Goal: Task Accomplishment & Management: Manage account settings

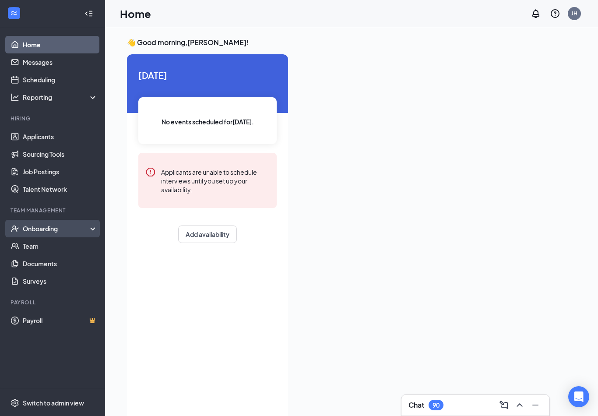
click at [34, 227] on div "Onboarding" at bounding box center [56, 228] width 67 height 9
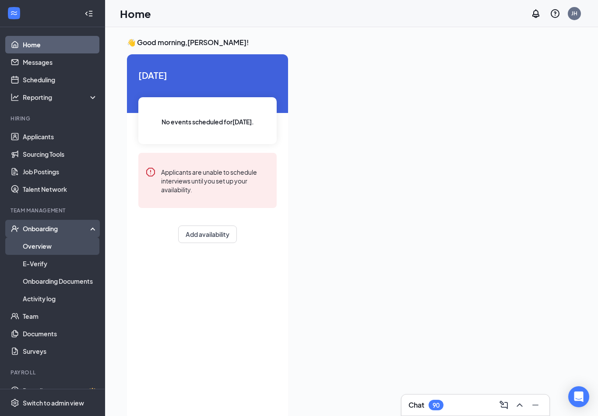
click at [40, 244] on link "Overview" at bounding box center [60, 246] width 75 height 18
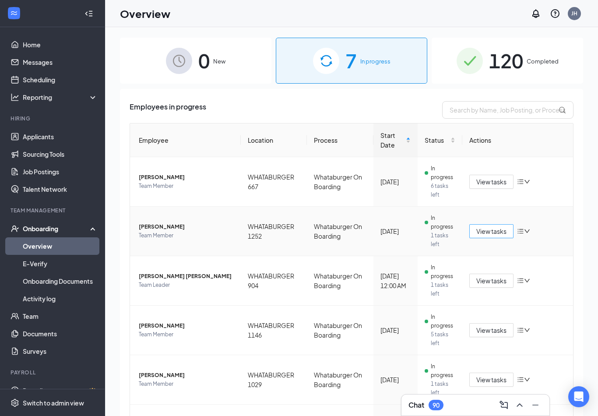
click at [495, 233] on span "View tasks" at bounding box center [491, 231] width 30 height 10
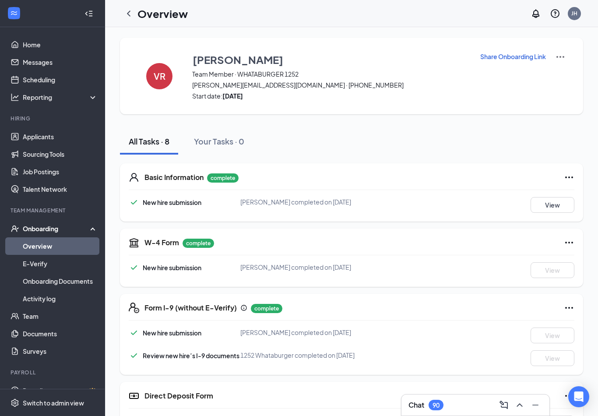
click at [129, 14] on icon "ChevronLeft" at bounding box center [129, 13] width 11 height 11
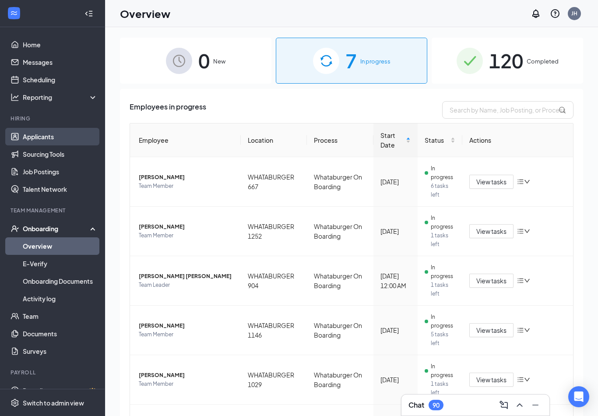
click at [56, 139] on link "Applicants" at bounding box center [60, 137] width 75 height 18
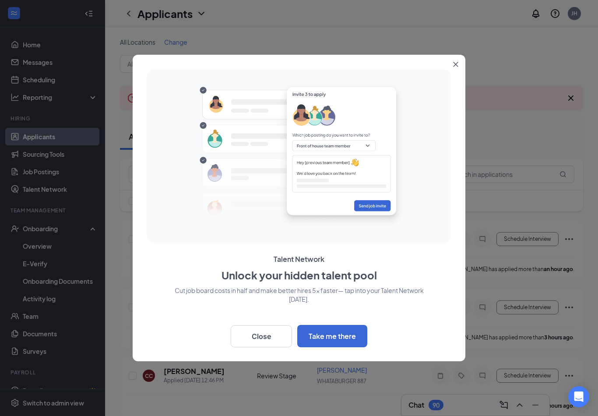
click at [455, 63] on icon "Close" at bounding box center [456, 64] width 5 height 5
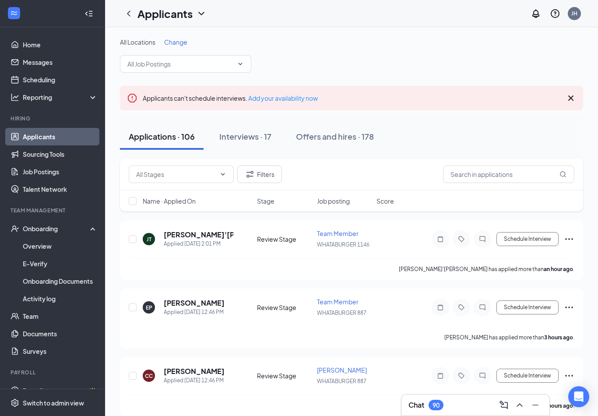
click at [173, 206] on div "Name · Applied On Stage Job posting Score" at bounding box center [351, 201] width 463 height 21
click at [183, 202] on span "Name · Applied On" at bounding box center [169, 201] width 53 height 9
click at [134, 239] on input "checkbox" at bounding box center [133, 239] width 8 height 8
checkbox input "true"
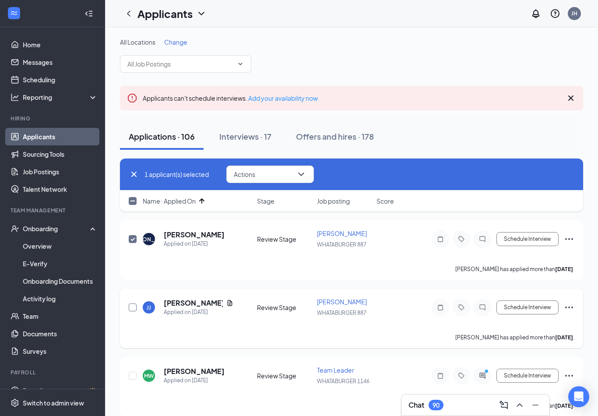
click at [134, 307] on input "checkbox" at bounding box center [133, 308] width 8 height 8
checkbox input "true"
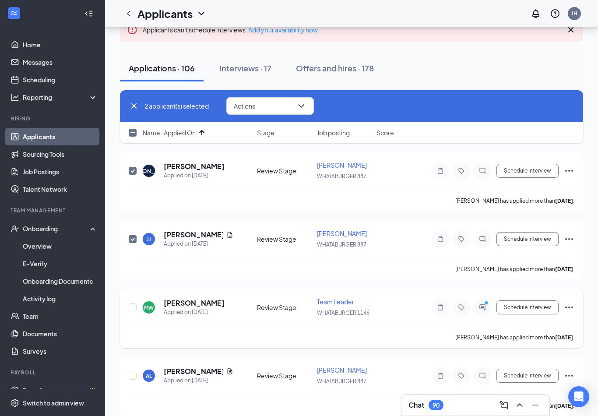
scroll to position [77, 0]
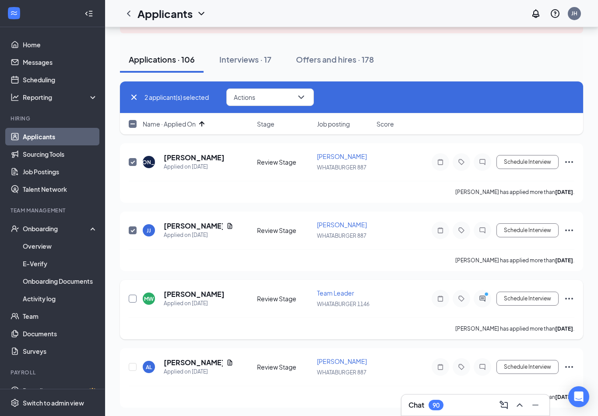
click at [132, 299] on input "checkbox" at bounding box center [133, 299] width 8 height 8
checkbox input "true"
click at [132, 363] on input "checkbox" at bounding box center [133, 367] width 8 height 8
checkbox input "true"
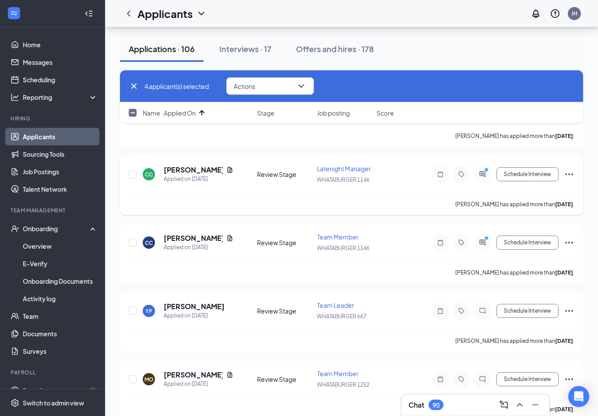
scroll to position [338, 0]
click at [134, 172] on input "checkbox" at bounding box center [133, 174] width 8 height 8
checkbox input "true"
click at [136, 239] on input "checkbox" at bounding box center [133, 243] width 8 height 8
checkbox input "true"
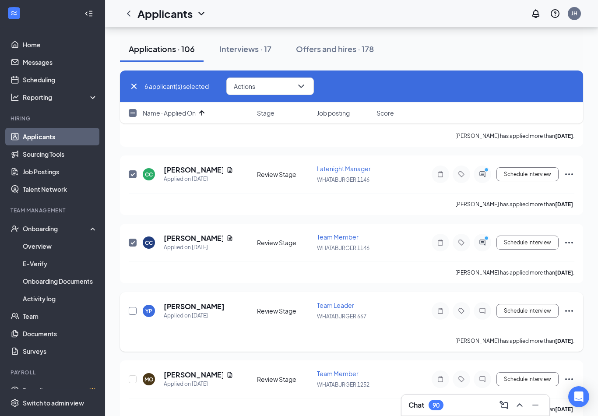
click at [131, 307] on input "checkbox" at bounding box center [133, 311] width 8 height 8
checkbox input "true"
click at [132, 375] on input "checkbox" at bounding box center [133, 379] width 8 height 8
checkbox input "true"
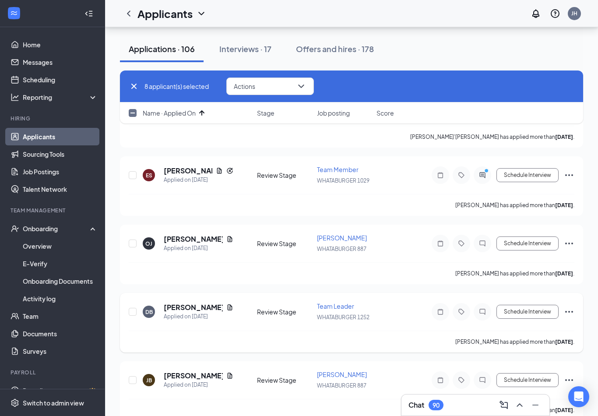
scroll to position [674, 0]
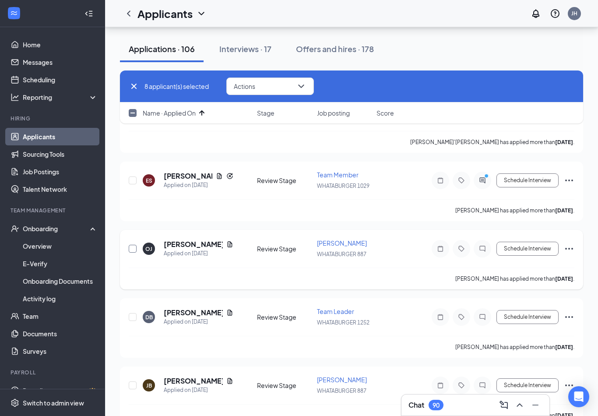
click at [134, 245] on input "checkbox" at bounding box center [133, 249] width 8 height 8
checkbox input "true"
click at [135, 176] on input "checkbox" at bounding box center [133, 180] width 8 height 8
checkbox input "true"
click at [134, 313] on input "checkbox" at bounding box center [133, 317] width 8 height 8
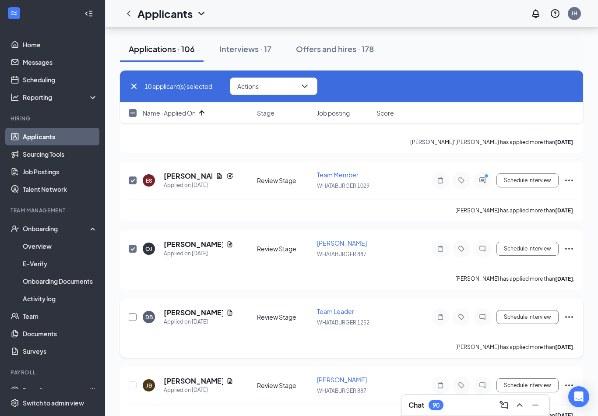
checkbox input "true"
click at [133, 381] on input "checkbox" at bounding box center [133, 385] width 8 height 8
checkbox input "true"
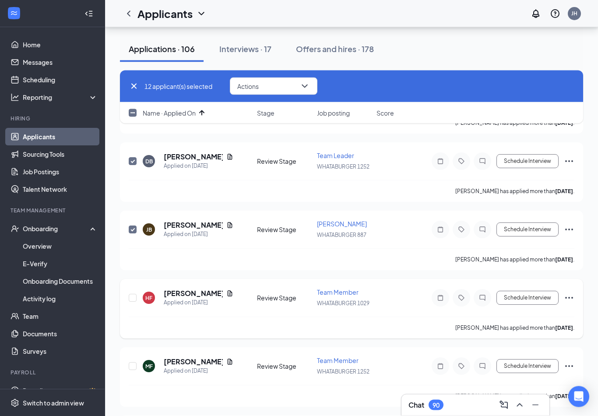
scroll to position [829, 0]
click at [132, 294] on input "checkbox" at bounding box center [133, 298] width 8 height 8
checkbox input "true"
click at [134, 362] on input "checkbox" at bounding box center [133, 366] width 8 height 8
checkbox input "true"
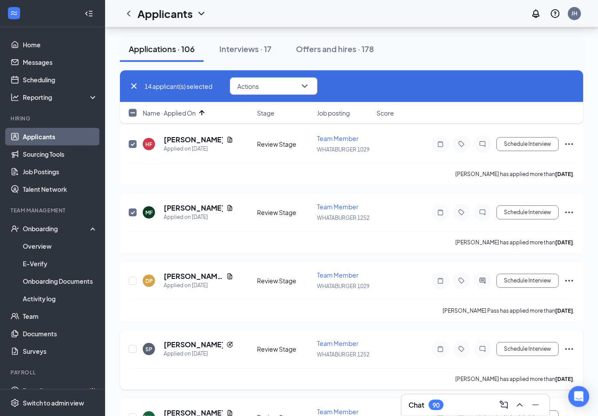
scroll to position [983, 0]
click at [135, 277] on input "checkbox" at bounding box center [133, 281] width 8 height 8
checkbox input "true"
click at [134, 345] on input "checkbox" at bounding box center [133, 349] width 8 height 8
checkbox input "true"
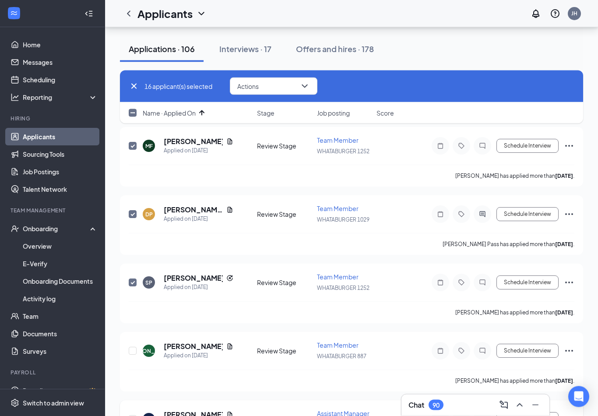
scroll to position [1050, 0]
click at [134, 415] on input "checkbox" at bounding box center [133, 419] width 8 height 8
checkbox input "true"
click at [133, 347] on input "checkbox" at bounding box center [133, 351] width 8 height 8
checkbox input "true"
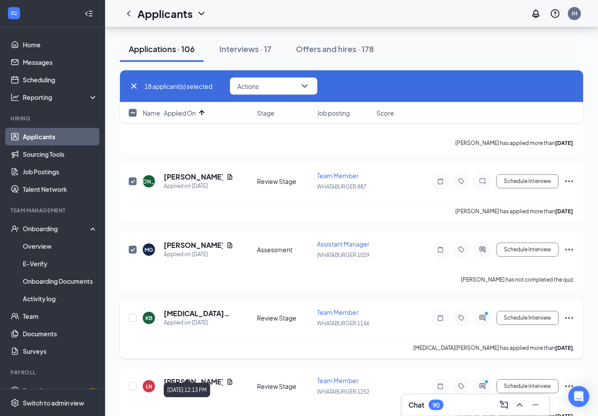
scroll to position [1219, 0]
click at [133, 314] on input "checkbox" at bounding box center [133, 318] width 8 height 8
checkbox input "true"
click at [132, 382] on input "checkbox" at bounding box center [133, 386] width 8 height 8
checkbox input "true"
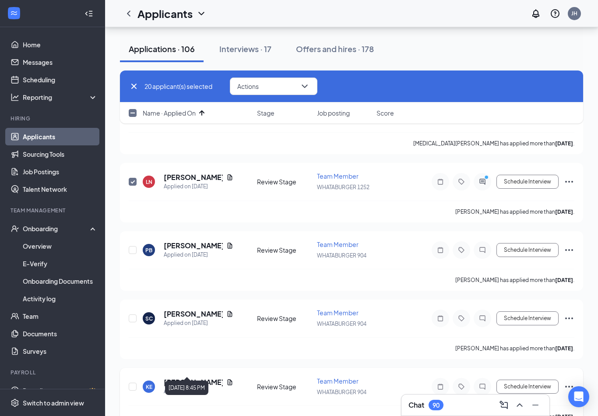
scroll to position [1423, 0]
click at [132, 247] on input "checkbox" at bounding box center [133, 251] width 8 height 8
checkbox input "true"
click at [131, 315] on input "checkbox" at bounding box center [133, 319] width 8 height 8
checkbox input "true"
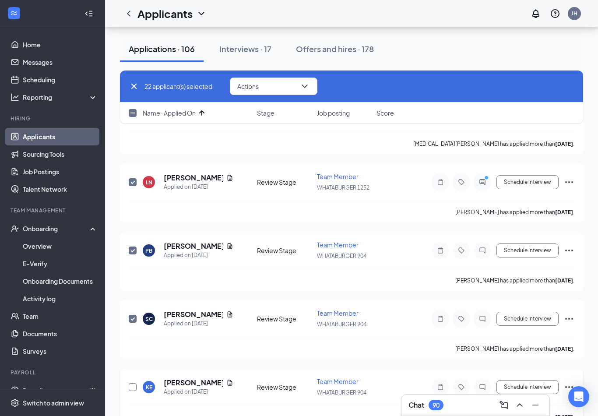
click at [132, 383] on input "checkbox" at bounding box center [133, 387] width 8 height 8
checkbox input "true"
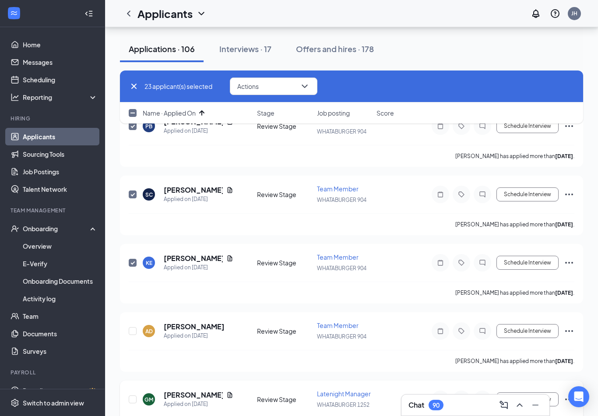
scroll to position [1566, 0]
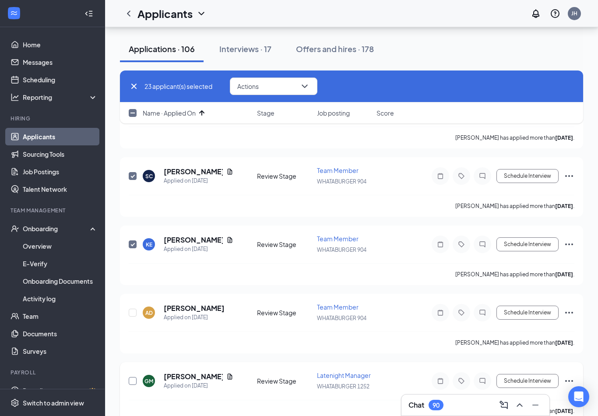
click at [134, 377] on input "checkbox" at bounding box center [133, 381] width 8 height 8
checkbox input "true"
click at [133, 309] on input "checkbox" at bounding box center [133, 313] width 8 height 8
checkbox input "true"
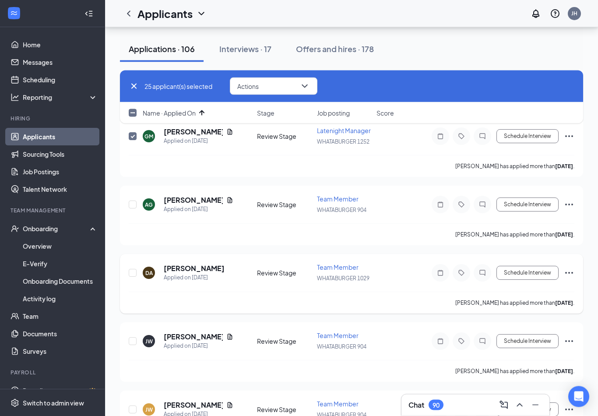
scroll to position [1811, 0]
click at [132, 269] on input "checkbox" at bounding box center [133, 273] width 8 height 8
checkbox input "true"
click at [135, 201] on input "checkbox" at bounding box center [133, 205] width 8 height 8
checkbox input "true"
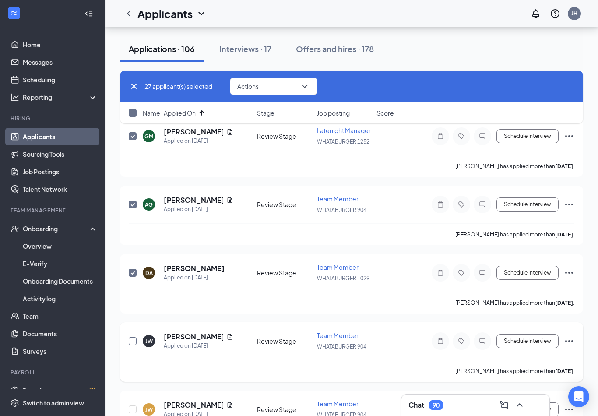
click at [133, 337] on input "checkbox" at bounding box center [133, 341] width 8 height 8
checkbox input "true"
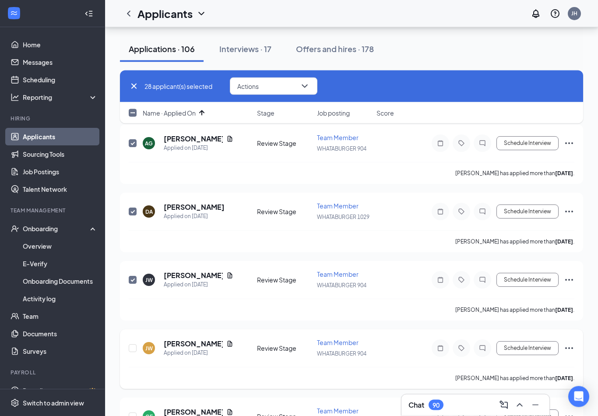
scroll to position [1872, 0]
click at [133, 344] on input "checkbox" at bounding box center [133, 348] width 8 height 8
checkbox input "true"
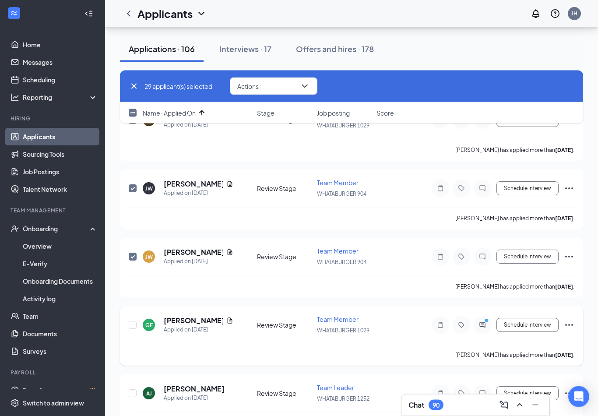
scroll to position [1964, 0]
click at [133, 321] on input "checkbox" at bounding box center [133, 325] width 8 height 8
checkbox input "true"
click at [132, 389] on input "checkbox" at bounding box center [133, 393] width 8 height 8
checkbox input "true"
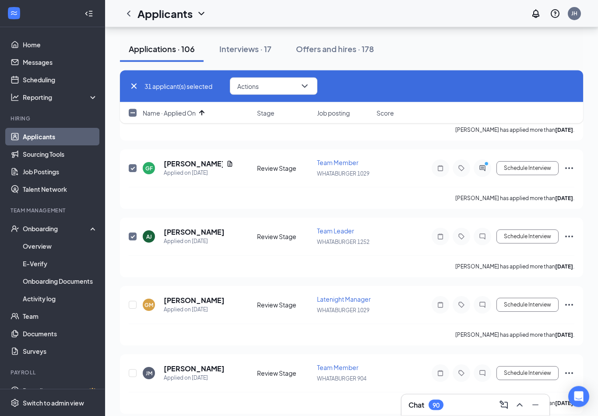
scroll to position [2158, 0]
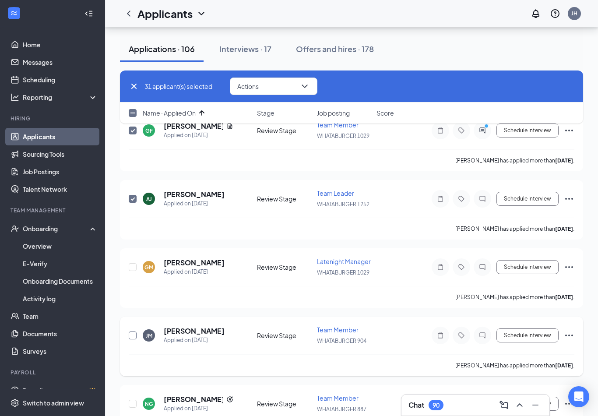
click at [133, 332] on input "checkbox" at bounding box center [133, 336] width 8 height 8
checkbox input "true"
click at [133, 263] on input "checkbox" at bounding box center [133, 267] width 8 height 8
checkbox input "true"
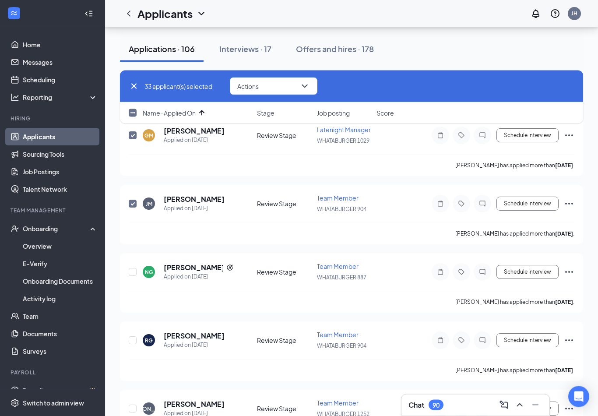
scroll to position [2290, 0]
click at [132, 268] on input "checkbox" at bounding box center [133, 272] width 8 height 8
checkbox input "true"
click at [134, 336] on input "checkbox" at bounding box center [133, 340] width 8 height 8
checkbox input "true"
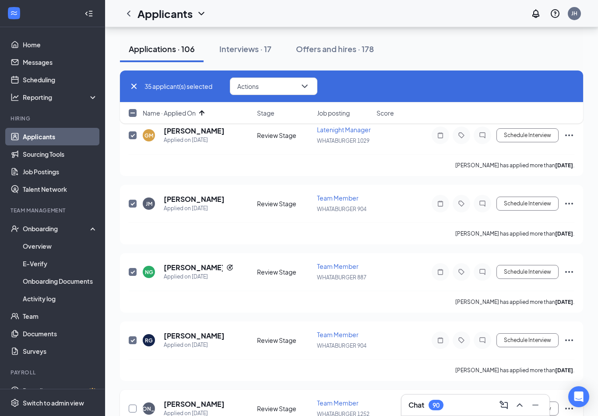
click at [132, 405] on input "checkbox" at bounding box center [133, 409] width 8 height 8
checkbox input "true"
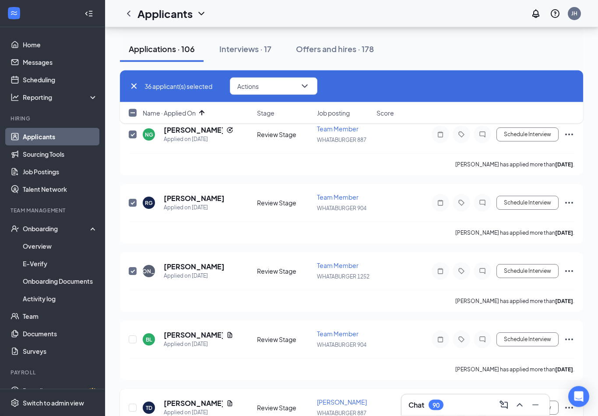
scroll to position [2429, 0]
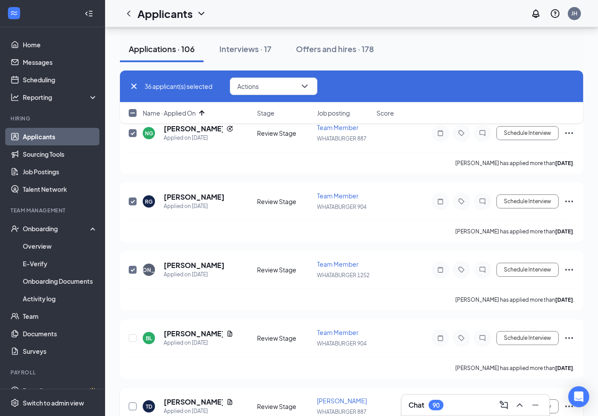
click at [131, 402] on input "checkbox" at bounding box center [133, 406] width 8 height 8
checkbox input "true"
click at [133, 334] on input "checkbox" at bounding box center [133, 338] width 8 height 8
checkbox input "true"
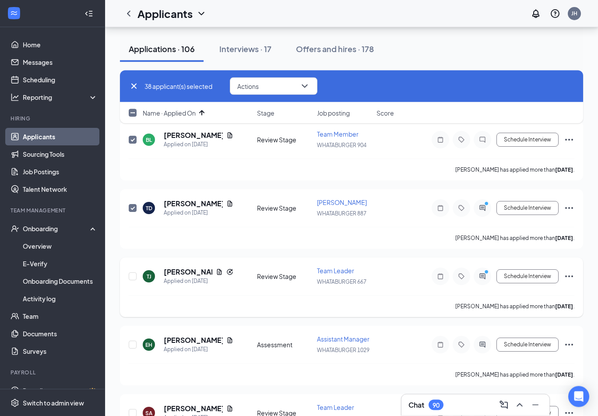
scroll to position [2627, 0]
click at [132, 272] on input "checkbox" at bounding box center [133, 276] width 8 height 8
checkbox input "true"
click at [134, 341] on input "checkbox" at bounding box center [133, 345] width 8 height 8
checkbox input "true"
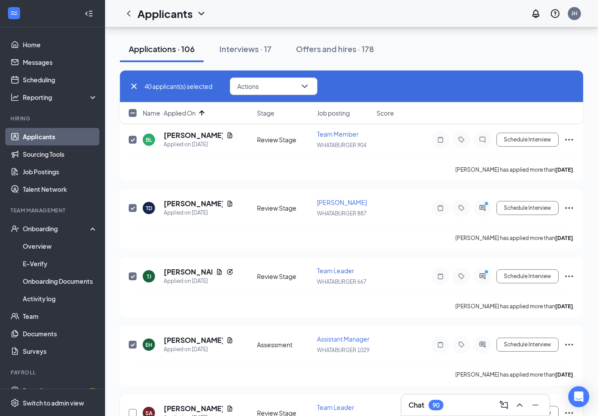
click at [133, 409] on input "checkbox" at bounding box center [133, 413] width 8 height 8
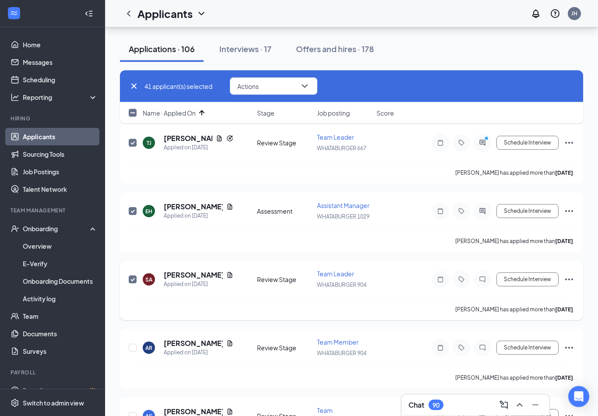
scroll to position [2761, 0]
click at [136, 275] on input "checkbox" at bounding box center [133, 279] width 8 height 8
checkbox input "false"
click at [301, 90] on icon "ChevronDown" at bounding box center [305, 86] width 11 height 11
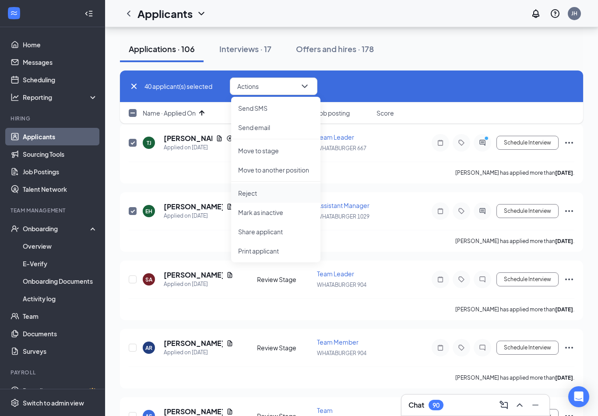
click at [266, 193] on p "Reject" at bounding box center [275, 193] width 75 height 9
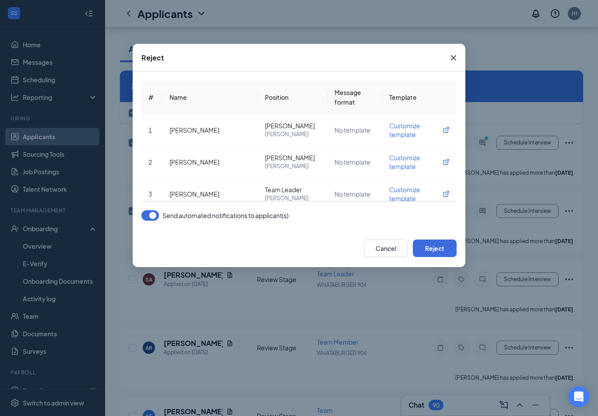
click at [149, 216] on button "button" at bounding box center [150, 215] width 18 height 11
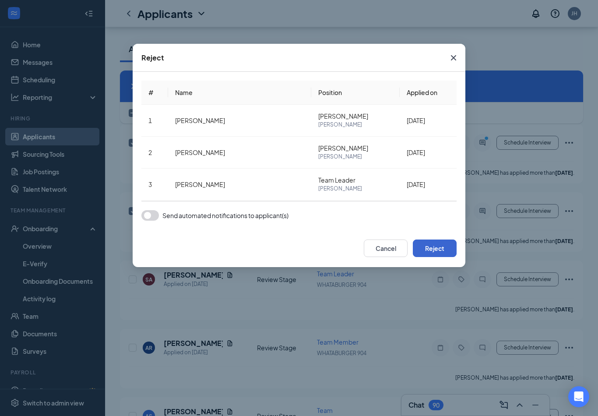
click at [434, 244] on button "Reject" at bounding box center [435, 249] width 44 height 18
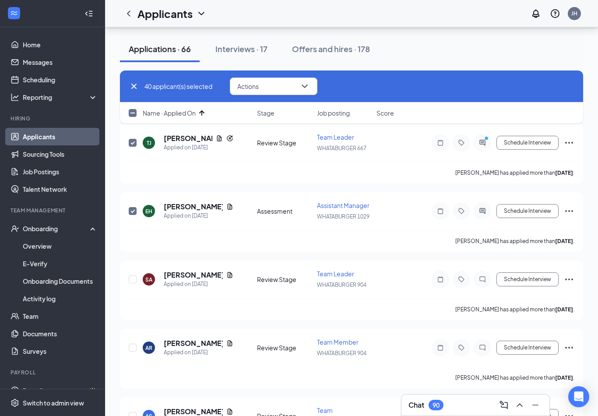
checkbox input "false"
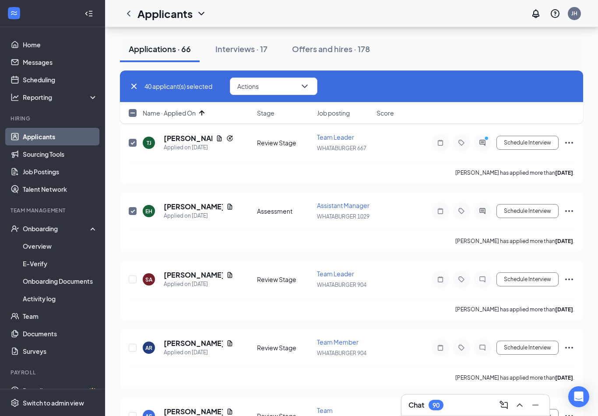
checkbox input "false"
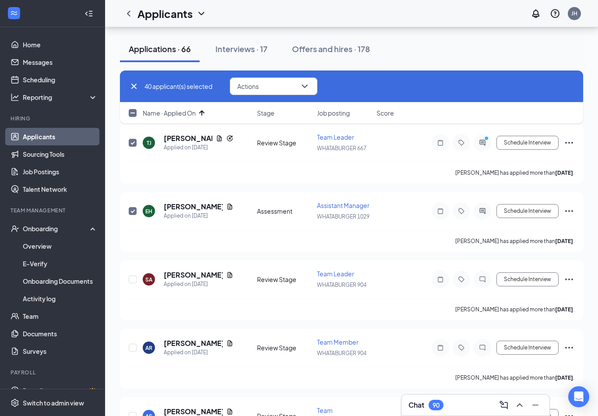
checkbox input "false"
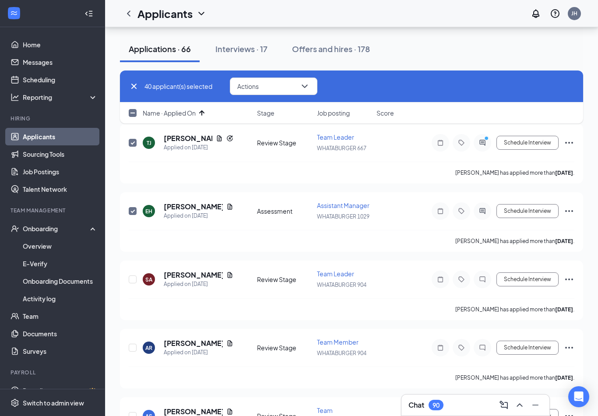
checkbox input "false"
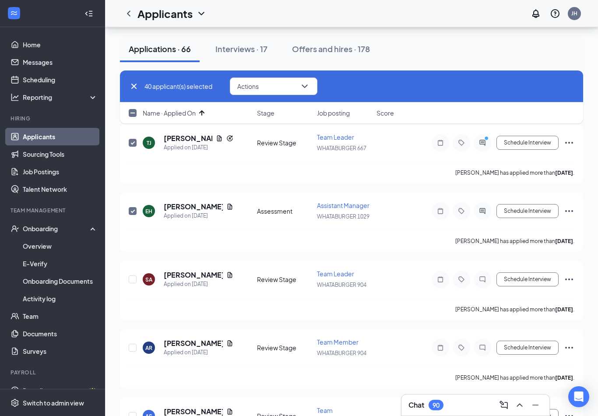
checkbox input "false"
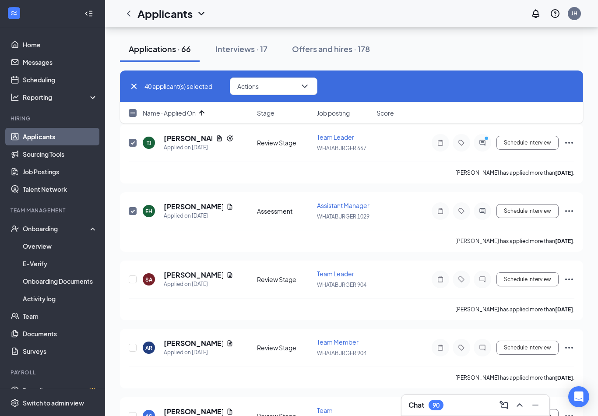
checkbox input "false"
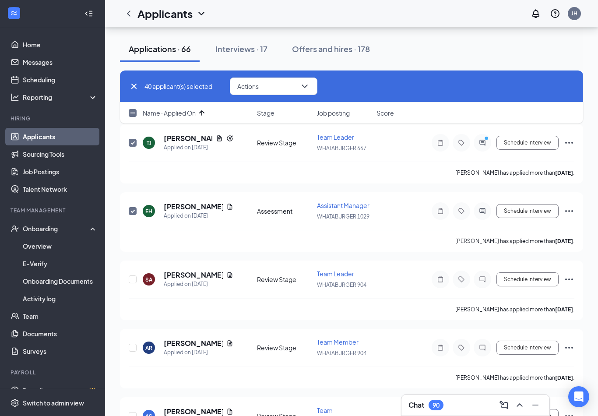
checkbox input "false"
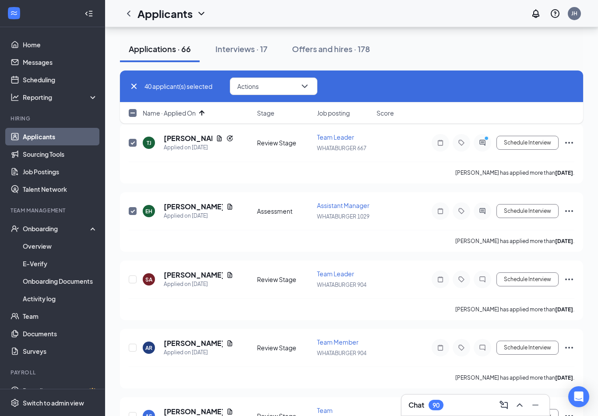
checkbox input "false"
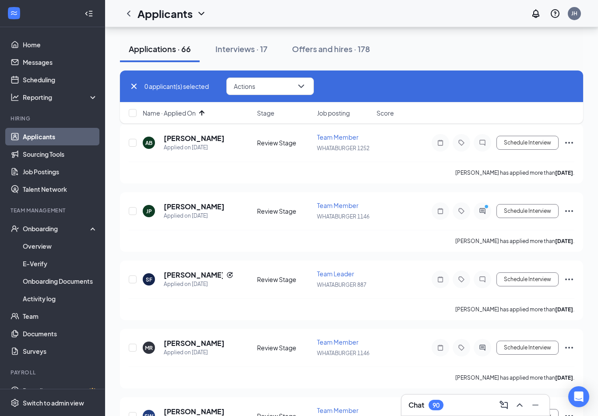
click at [186, 113] on span "Name · Applied On" at bounding box center [169, 113] width 53 height 9
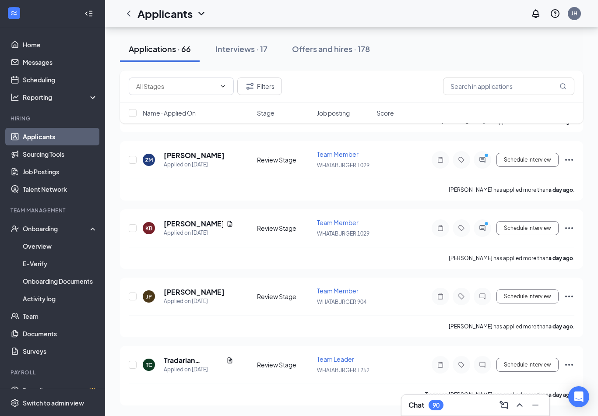
scroll to position [467, 0]
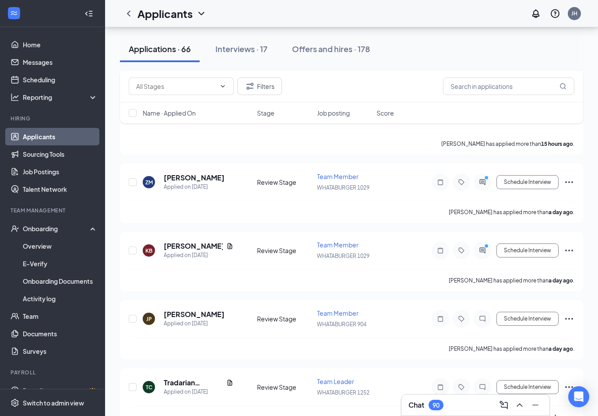
click at [186, 113] on span "Name · Applied On" at bounding box center [169, 113] width 53 height 9
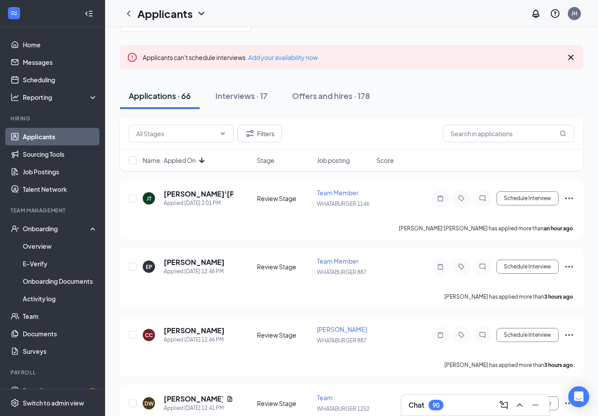
scroll to position [0, 0]
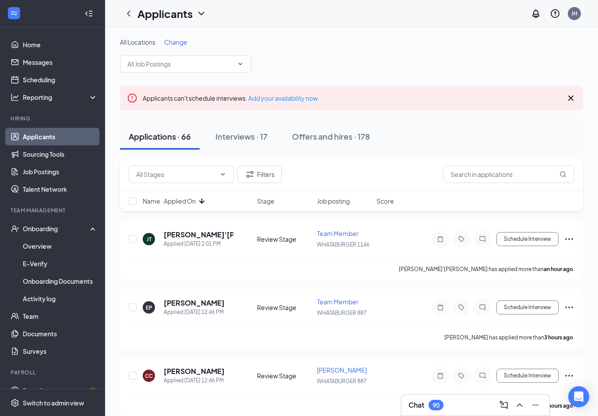
click at [192, 199] on span "Name · Applied On" at bounding box center [169, 201] width 53 height 9
click at [571, 238] on icon "Ellipses" at bounding box center [569, 239] width 11 height 11
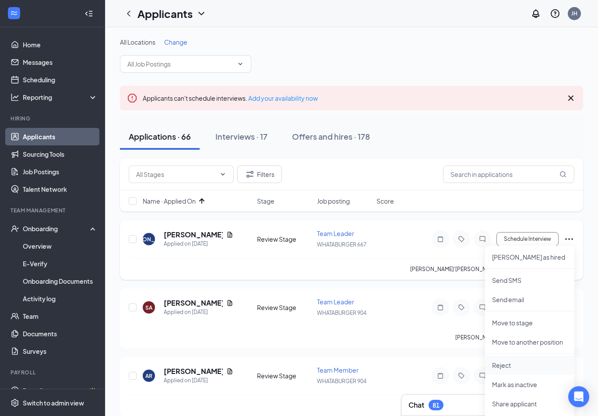
click at [512, 363] on p "Reject" at bounding box center [529, 365] width 75 height 9
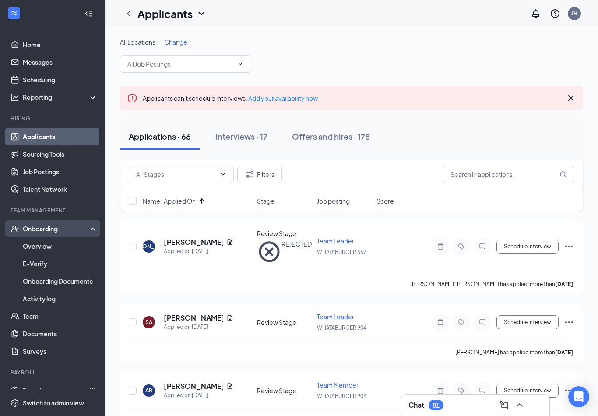
click at [50, 231] on div "Onboarding" at bounding box center [56, 228] width 67 height 9
click at [50, 230] on div "Onboarding" at bounding box center [56, 228] width 67 height 9
click at [44, 246] on link "Overview" at bounding box center [60, 246] width 75 height 18
